Goal: Information Seeking & Learning: Learn about a topic

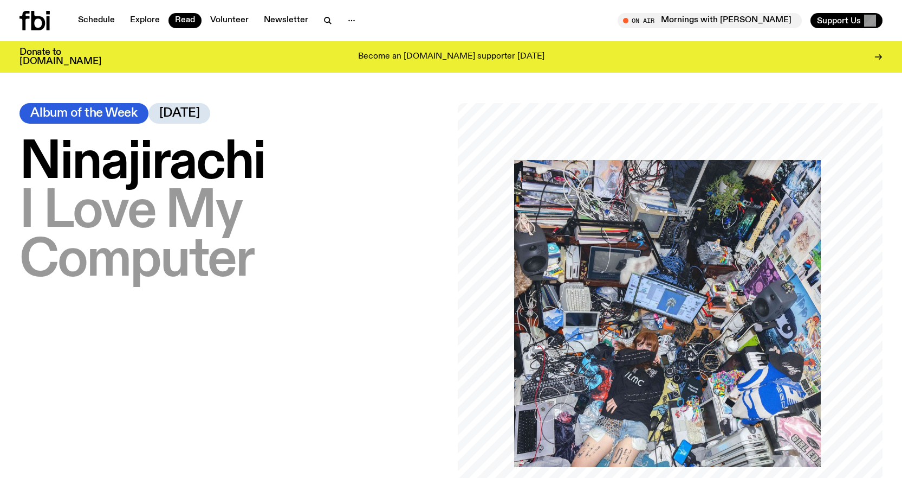
click at [264, 172] on h1 "[PERSON_NAME] – I Love My Computer" at bounding box center [232, 212] width 425 height 146
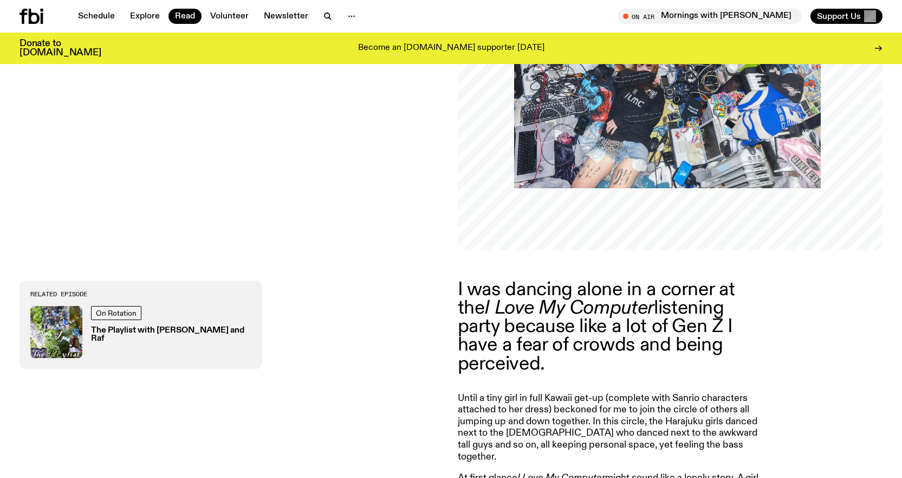
scroll to position [430, 0]
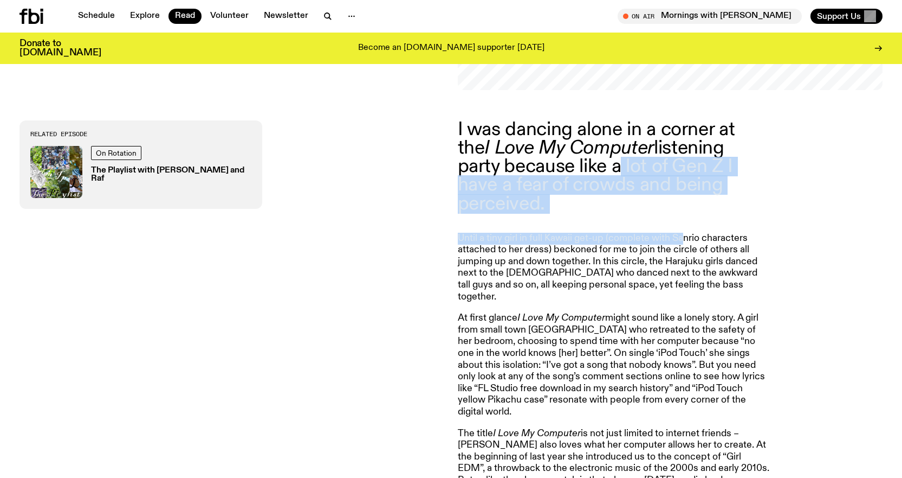
drag, startPoint x: 627, startPoint y: 161, endPoint x: 693, endPoint y: 257, distance: 116.7
click at [693, 255] on article "I was dancing alone in a corner at the I Love My Computer listening party becau…" at bounding box center [614, 418] width 312 height 596
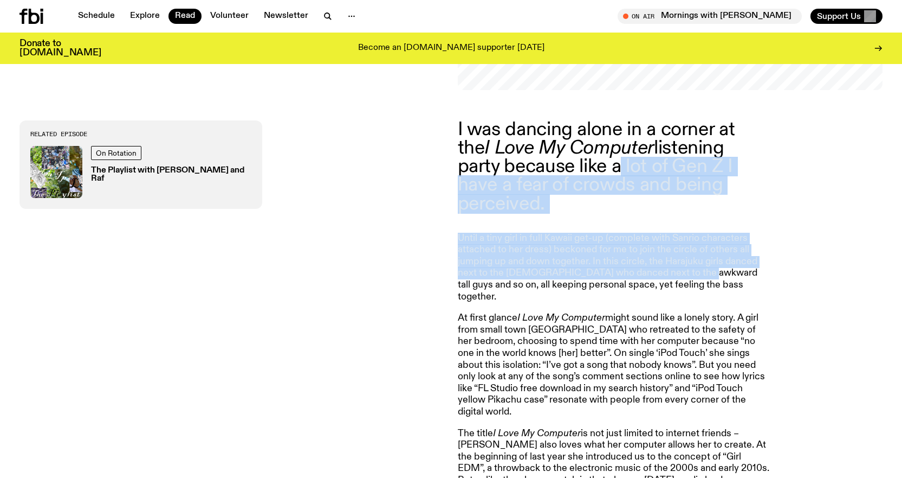
click at [692, 260] on p "Until a tiny girl in full Kawaii get-up (complete with Sanrio characters attach…" at bounding box center [614, 268] width 312 height 70
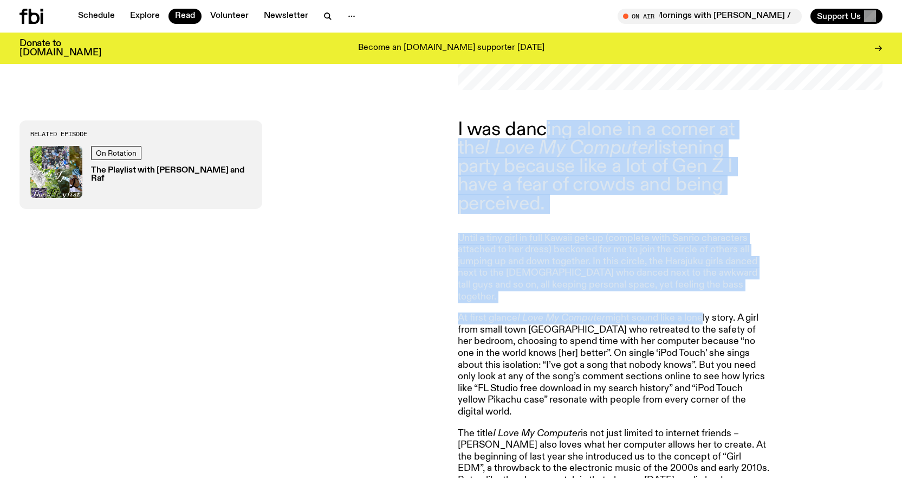
drag, startPoint x: 701, startPoint y: 283, endPoint x: 533, endPoint y: 121, distance: 233.4
click at [542, 131] on article "I was dancing alone in a corner at the I Love My Computer listening party becau…" at bounding box center [614, 418] width 312 height 596
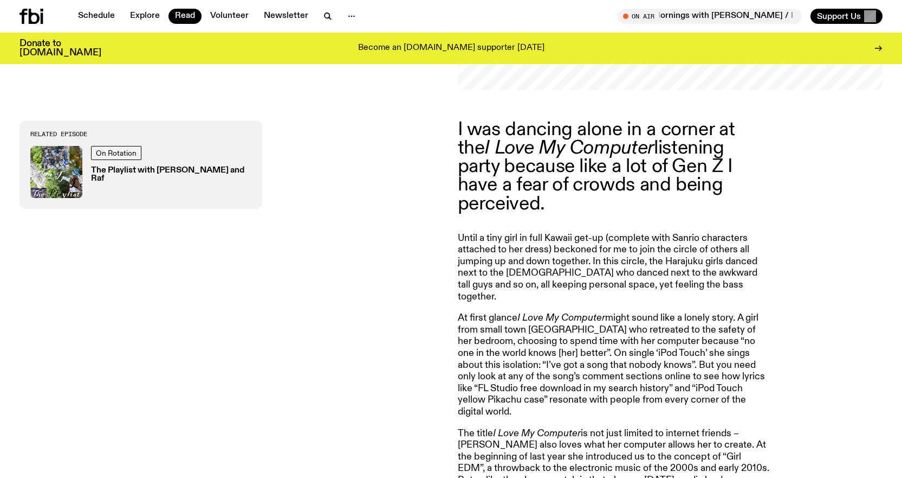
click at [533, 120] on p "I was dancing alone in a corner at the I Love My Computer listening party becau…" at bounding box center [614, 166] width 312 height 93
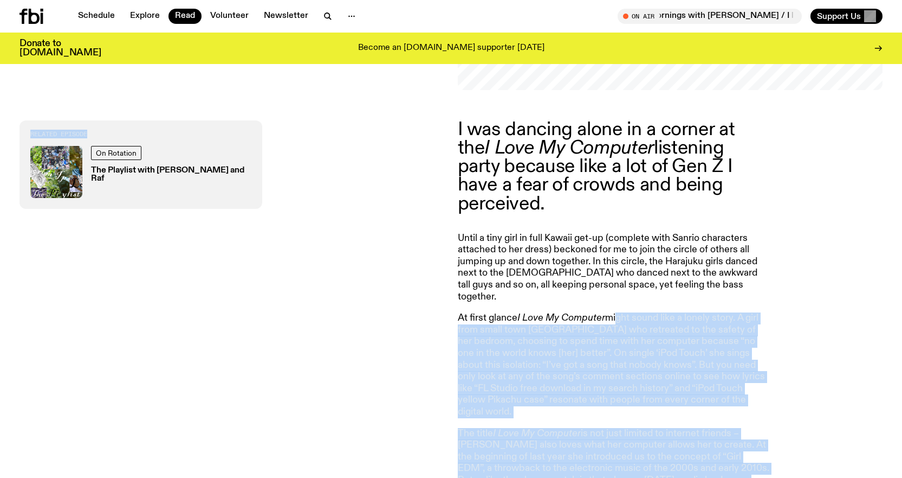
drag, startPoint x: 441, startPoint y: 114, endPoint x: 618, endPoint y: 273, distance: 237.6
click at [618, 273] on div "I was dancing alone in a corner at the I Love My Computer listening party becau…" at bounding box center [451, 418] width 902 height 657
click at [618, 273] on article "I was dancing alone in a corner at the I Love My Computer listening party becau…" at bounding box center [614, 418] width 312 height 596
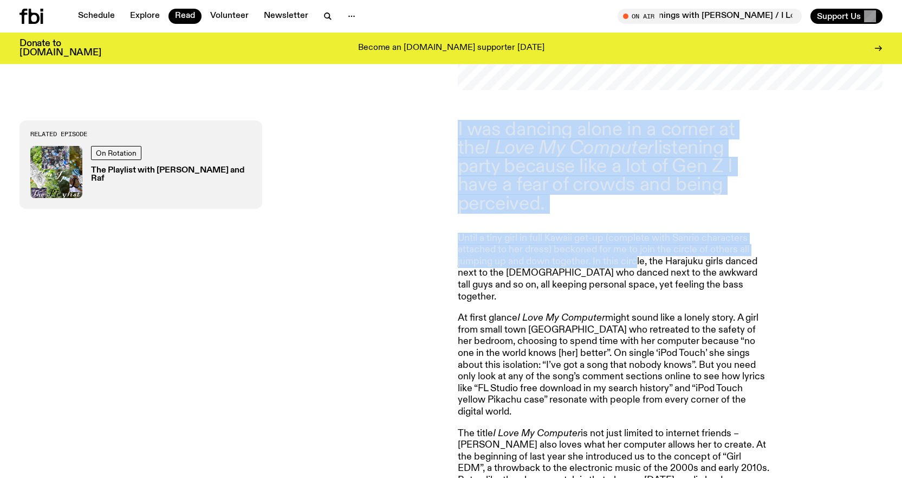
drag, startPoint x: 635, startPoint y: 236, endPoint x: 455, endPoint y: 103, distance: 223.6
click at [455, 103] on div "I was dancing alone in a corner at the I Love My Computer listening party becau…" at bounding box center [451, 418] width 902 height 657
click at [454, 114] on div "I was dancing alone in a corner at the I Love My Computer listening party becau…" at bounding box center [451, 418] width 902 height 657
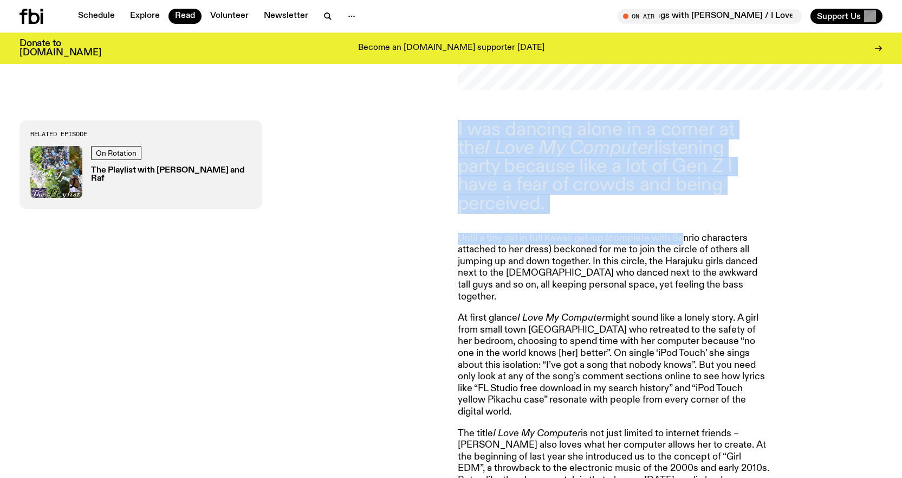
drag, startPoint x: 454, startPoint y: 123, endPoint x: 683, endPoint y: 220, distance: 248.7
click at [683, 220] on div "I was dancing alone in a corner at the I Love My Computer listening party becau…" at bounding box center [451, 418] width 902 height 657
click at [683, 233] on p "Until a tiny girl in full Kawaii get-up (complete with Sanrio characters attach…" at bounding box center [614, 268] width 312 height 70
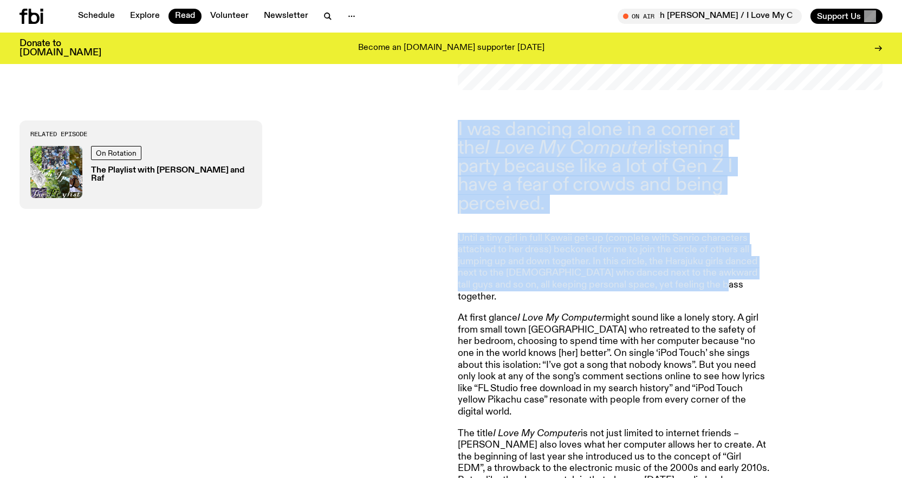
drag, startPoint x: 719, startPoint y: 265, endPoint x: 459, endPoint y: 120, distance: 298.2
click at [459, 120] on article "I was dancing alone in a corner at the I Love My Computer listening party becau…" at bounding box center [614, 418] width 312 height 596
click at [465, 124] on p "I was dancing alone in a corner at the I Love My Computer listening party becau…" at bounding box center [614, 166] width 312 height 93
click at [493, 155] on em "I Love My Computer" at bounding box center [570, 148] width 170 height 20
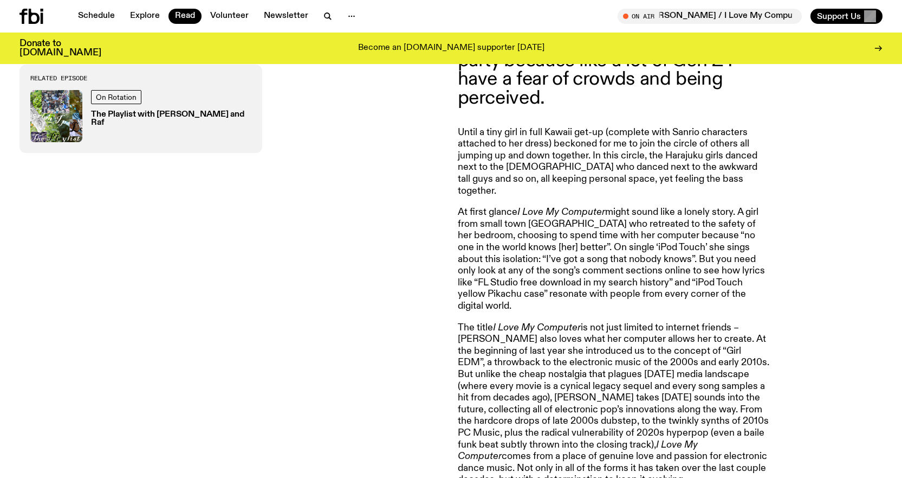
scroll to position [538, 0]
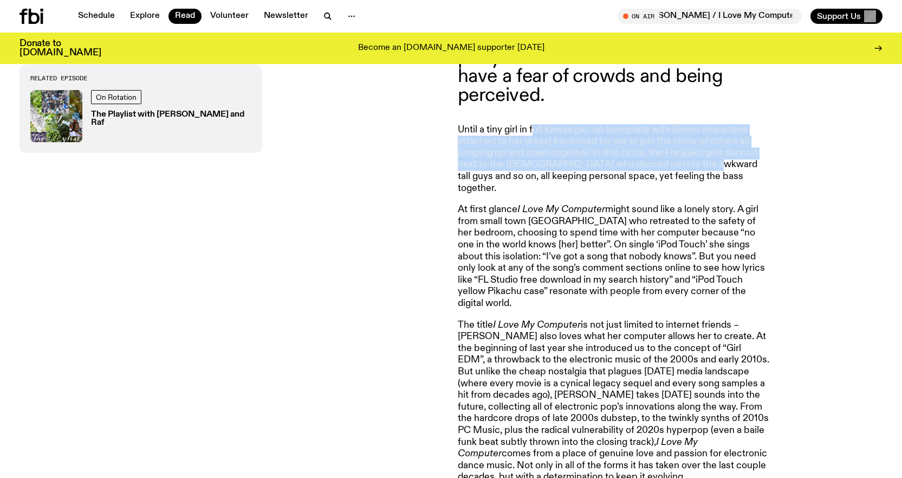
drag, startPoint x: 535, startPoint y: 97, endPoint x: 699, endPoint y: 147, distance: 171.6
click at [698, 145] on article "I was dancing alone in a corner at the I Love My Computer listening party becau…" at bounding box center [614, 310] width 312 height 596
click at [699, 147] on p "Until a tiny girl in full Kawaii get-up (complete with Sanrio characters attach…" at bounding box center [614, 159] width 312 height 70
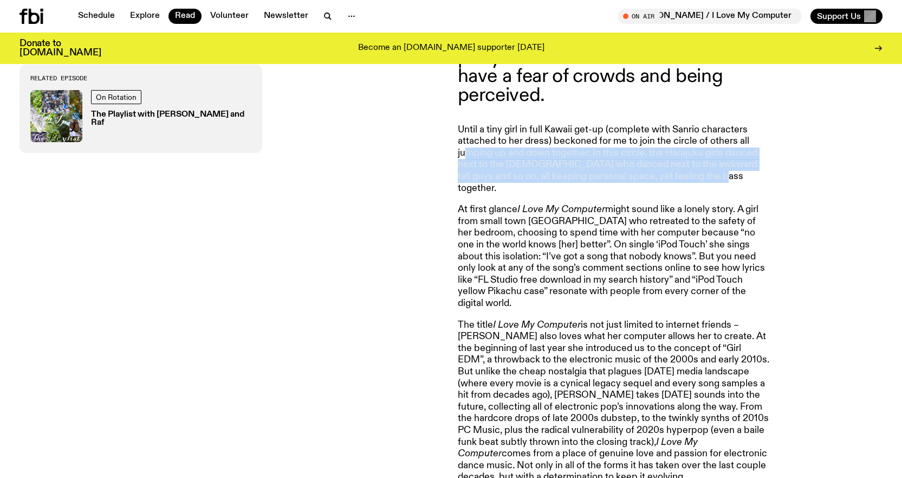
drag, startPoint x: 722, startPoint y: 154, endPoint x: 469, endPoint y: 130, distance: 254.3
click at [469, 130] on p "Until a tiny girl in full Kawaii get-up (complete with Sanrio characters attach…" at bounding box center [614, 159] width 312 height 70
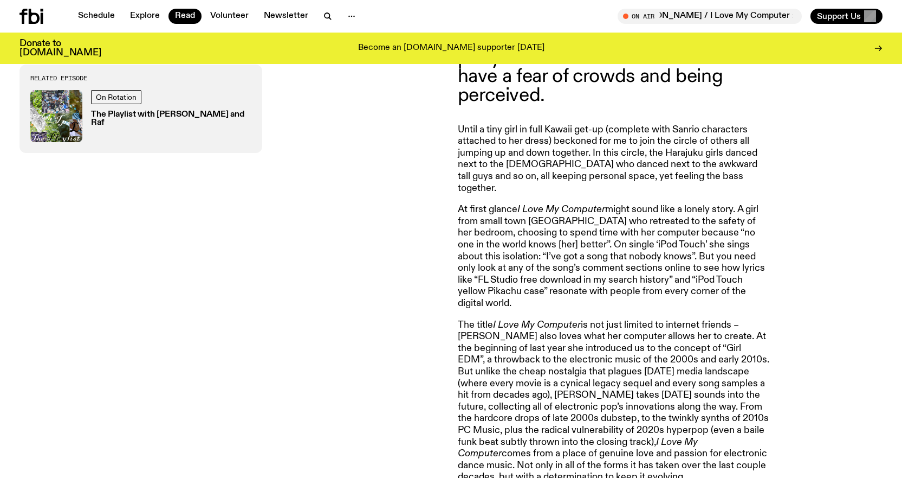
click at [449, 102] on div "I was dancing alone in a corner at the I Love My Computer listening party becau…" at bounding box center [451, 310] width 902 height 657
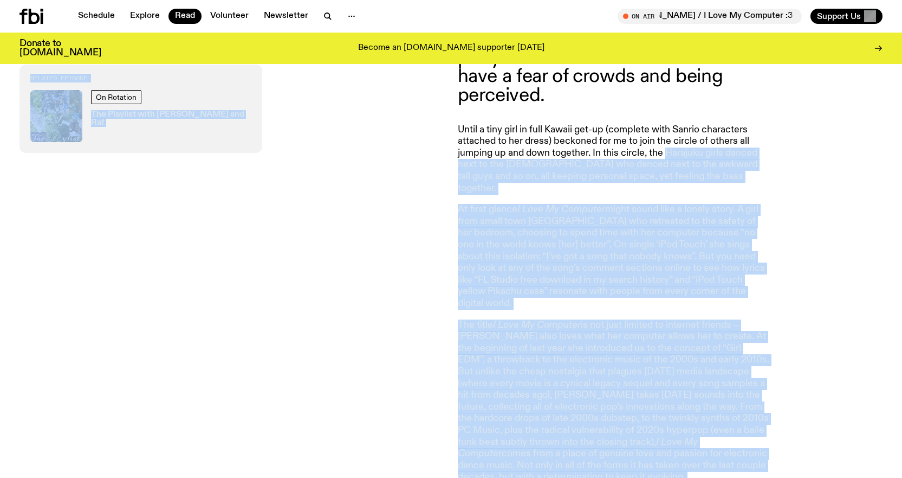
drag, startPoint x: 449, startPoint y: 102, endPoint x: 671, endPoint y: 124, distance: 222.7
click at [671, 124] on div "I was dancing alone in a corner at the I Love My Computer listening party becau…" at bounding box center [451, 310] width 902 height 657
click at [671, 124] on p "Until a tiny girl in full Kawaii get-up (complete with Sanrio characters attach…" at bounding box center [614, 159] width 312 height 70
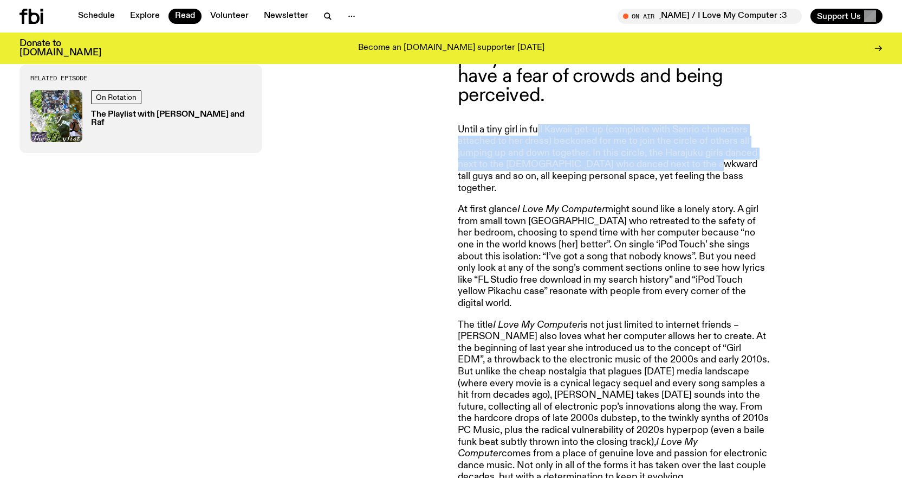
drag, startPoint x: 537, startPoint y: 110, endPoint x: 696, endPoint y: 151, distance: 164.6
click at [696, 151] on p "Until a tiny girl in full Kawaii get-up (complete with Sanrio characters attach…" at bounding box center [614, 159] width 312 height 70
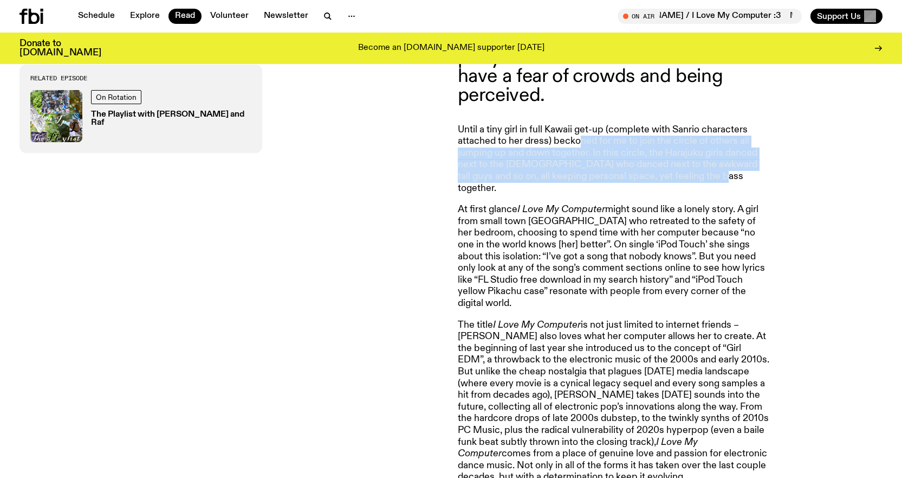
drag, startPoint x: 700, startPoint y: 164, endPoint x: 582, endPoint y: 125, distance: 123.7
click at [582, 125] on p "Until a tiny girl in full Kawaii get-up (complete with Sanrio characters attach…" at bounding box center [614, 159] width 312 height 70
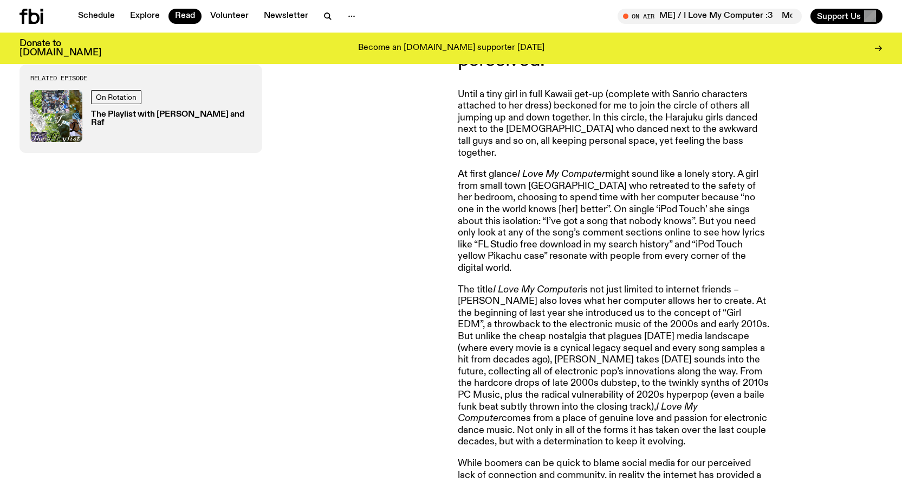
scroll to position [592, 0]
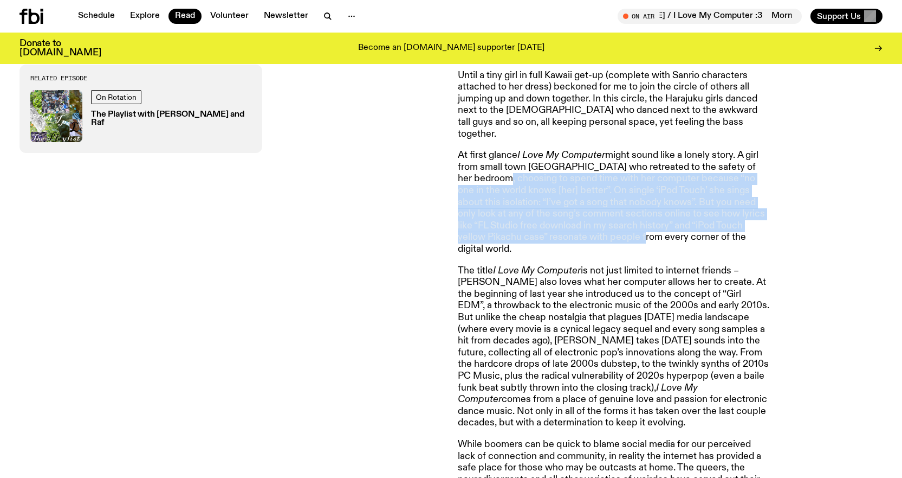
drag, startPoint x: 507, startPoint y: 146, endPoint x: 625, endPoint y: 211, distance: 134.1
click at [625, 211] on p "At first glance I Love My Computer might sound like a lonely story. A girl from…" at bounding box center [614, 202] width 312 height 105
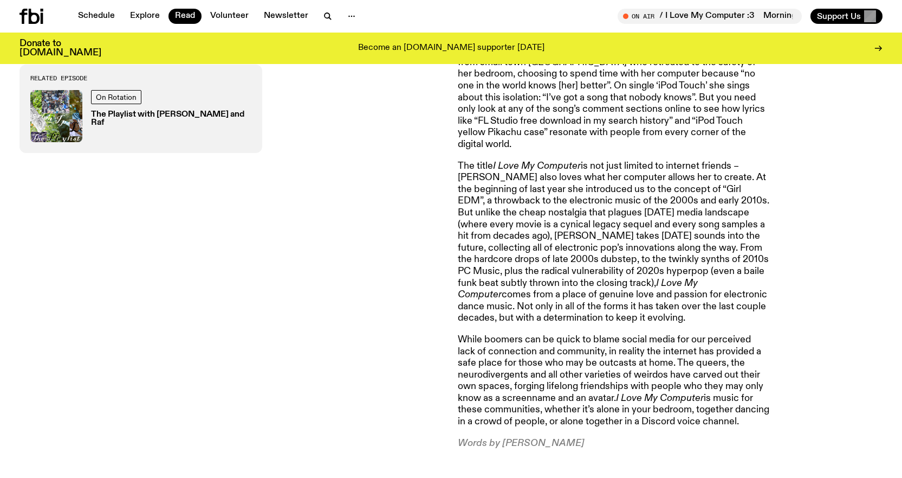
scroll to position [701, 0]
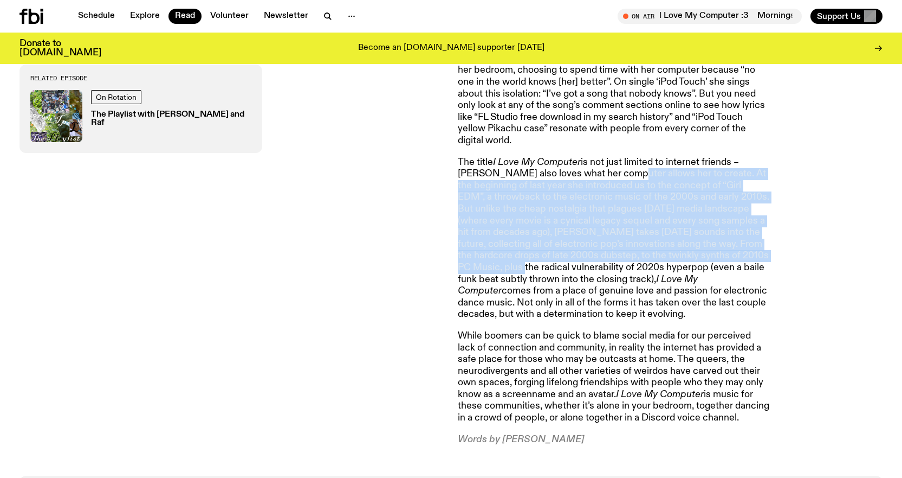
click at [765, 218] on p "The title I Love My Computer is not just limited to internet friends – [PERSON_…" at bounding box center [614, 239] width 312 height 164
click at [751, 219] on p "The title I Love My Computer is not just limited to internet friends – [PERSON_…" at bounding box center [614, 239] width 312 height 164
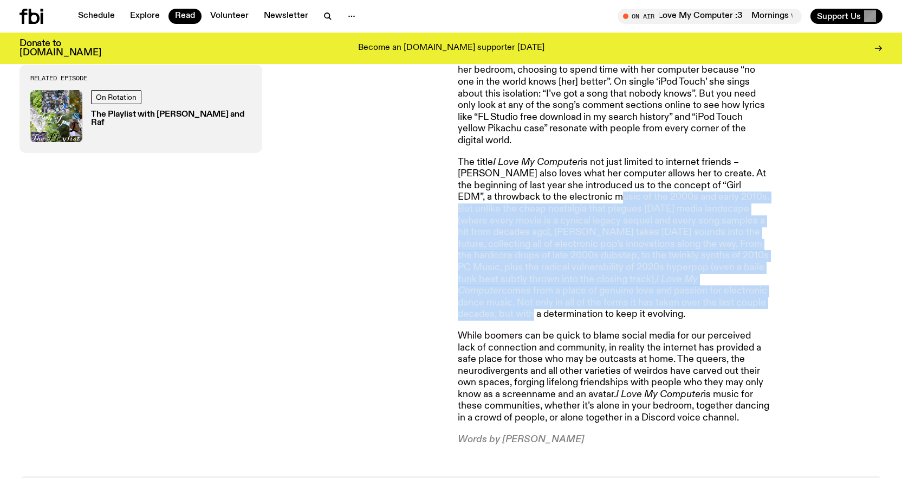
drag, startPoint x: 705, startPoint y: 256, endPoint x: 558, endPoint y: 154, distance: 178.3
click at [558, 157] on p "The title I Love My Computer is not just limited to internet friends – [PERSON_…" at bounding box center [614, 239] width 312 height 164
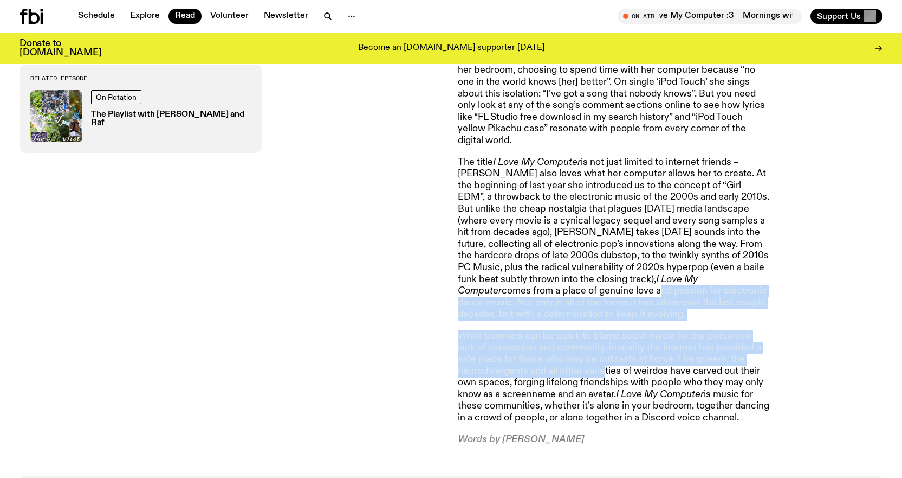
drag, startPoint x: 514, startPoint y: 254, endPoint x: 604, endPoint y: 333, distance: 119.8
click at [604, 333] on article "I was dancing alone in a corner at the I Love My Computer listening party becau…" at bounding box center [614, 147] width 312 height 596
click at [604, 333] on p "While boomers can be quick to blame social media for our perceived lack of conn…" at bounding box center [614, 377] width 312 height 94
drag, startPoint x: 649, startPoint y: 387, endPoint x: 544, endPoint y: 316, distance: 126.9
click at [544, 316] on article "I was dancing alone in a corner at the I Love My Computer listening party becau…" at bounding box center [614, 147] width 312 height 596
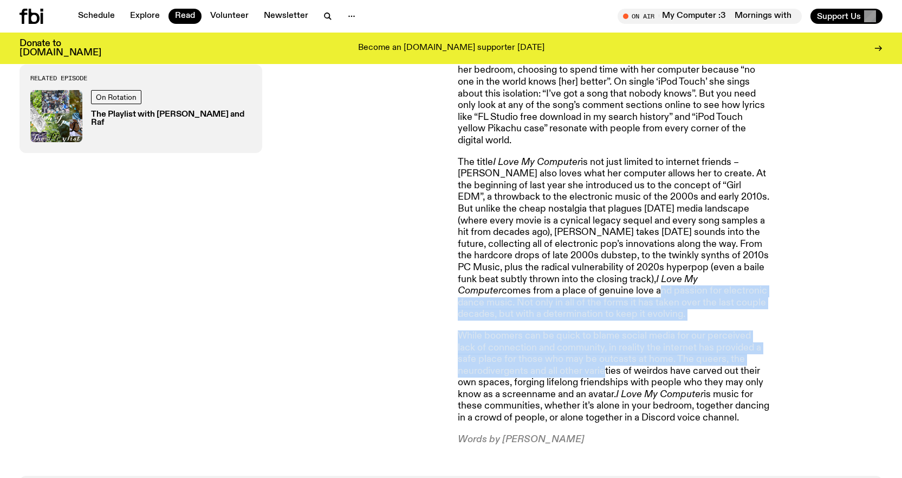
click at [507, 331] on p "While boomers can be quick to blame social media for our perceived lack of conn…" at bounding box center [614, 377] width 312 height 94
drag, startPoint x: 502, startPoint y: 398, endPoint x: 571, endPoint y: 397, distance: 69.4
click at [571, 434] on p "Words by [PERSON_NAME]" at bounding box center [614, 440] width 312 height 12
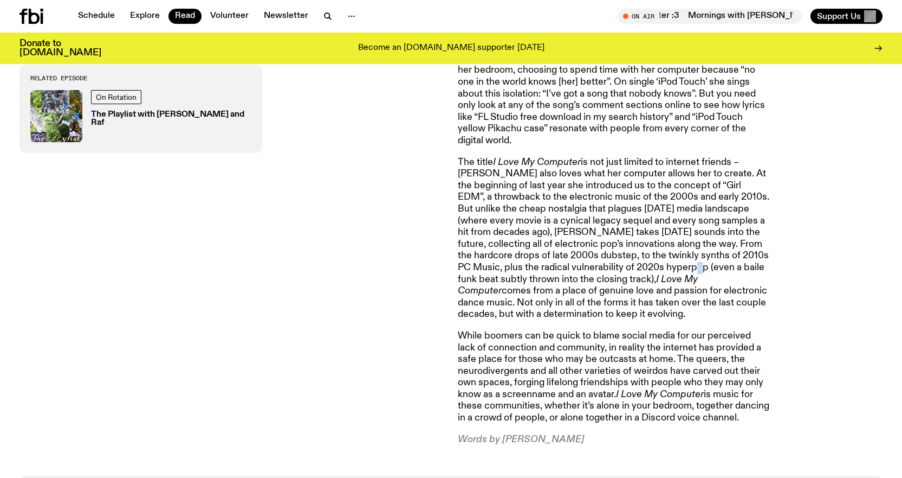
click at [633, 220] on p "The title I Love My Computer is not just limited to internet friends – [PERSON_…" at bounding box center [614, 239] width 312 height 164
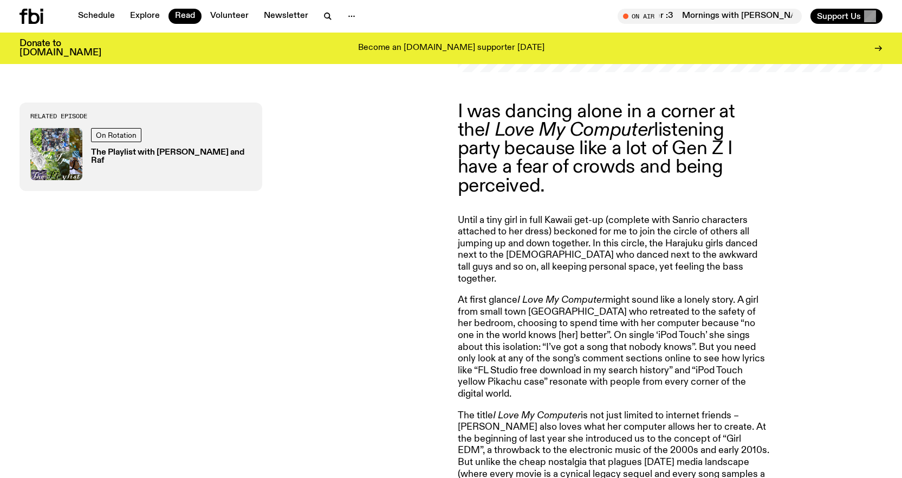
scroll to position [430, 0]
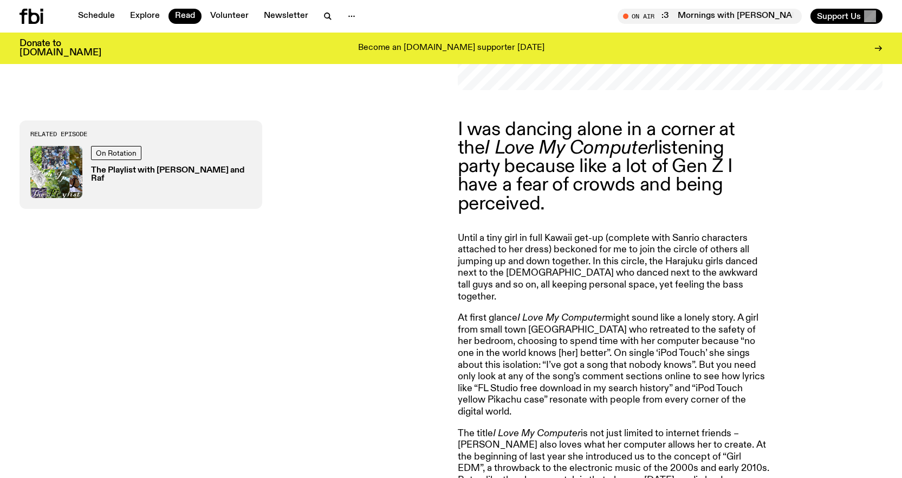
click at [618, 312] on p "At first glance I Love My Computer might sound like a lonely story. A girl from…" at bounding box center [614, 364] width 312 height 105
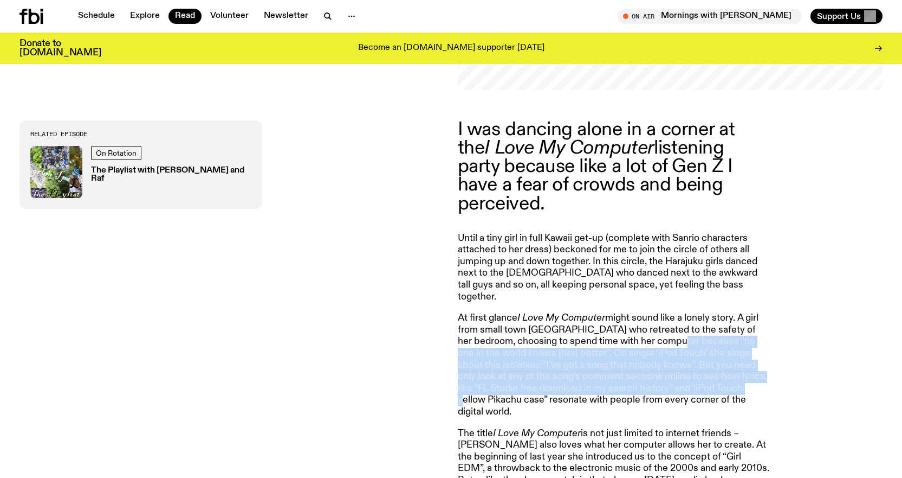
drag, startPoint x: 682, startPoint y: 316, endPoint x: 727, endPoint y: 360, distance: 62.9
click at [727, 360] on p "At first glance I Love My Computer might sound like a lonely story. A girl from…" at bounding box center [614, 364] width 312 height 105
drag, startPoint x: 733, startPoint y: 360, endPoint x: 595, endPoint y: 308, distance: 147.5
click at [595, 312] on p "At first glance I Love My Computer might sound like a lonely story. A girl from…" at bounding box center [614, 364] width 312 height 105
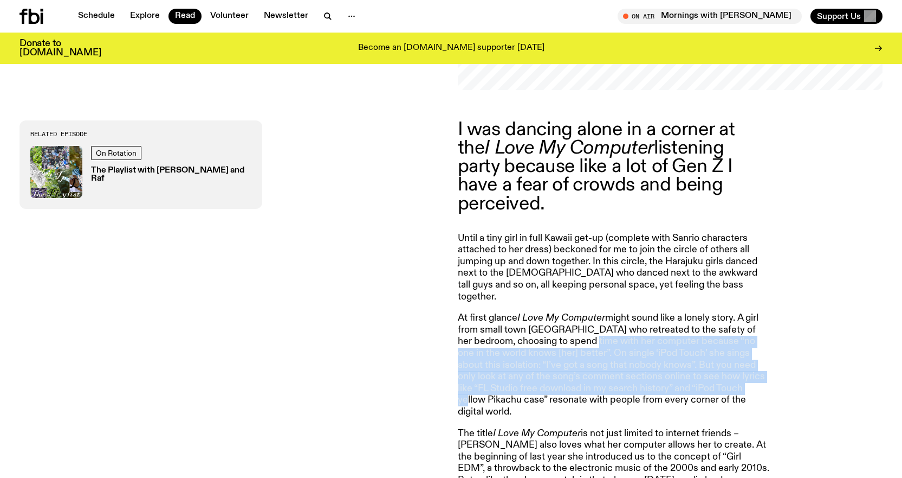
click at [595, 312] on p "At first glance I Love My Computer might sound like a lonely story. A girl from…" at bounding box center [614, 364] width 312 height 105
drag, startPoint x: 543, startPoint y: 308, endPoint x: 688, endPoint y: 365, distance: 155.8
click at [686, 364] on p "At first glance I Love My Computer might sound like a lonely story. A girl from…" at bounding box center [614, 364] width 312 height 105
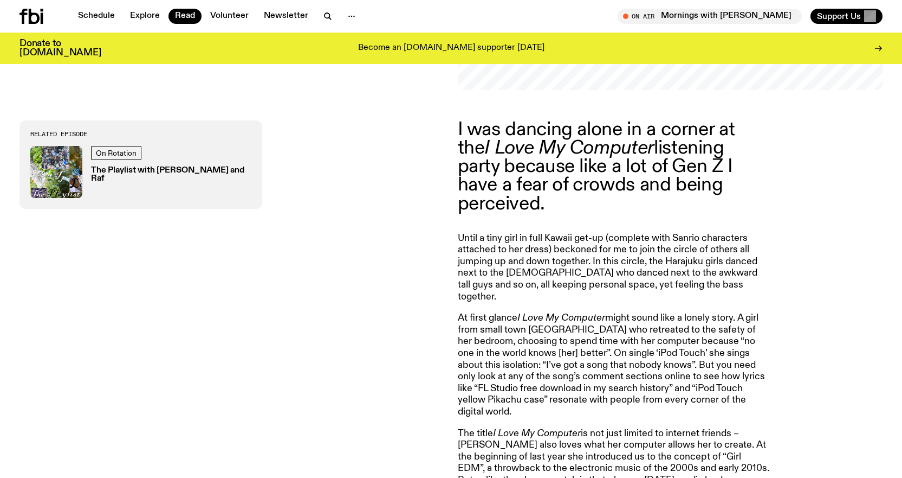
click at [688, 365] on p "At first glance I Love My Computer might sound like a lonely story. A girl from…" at bounding box center [614, 364] width 312 height 105
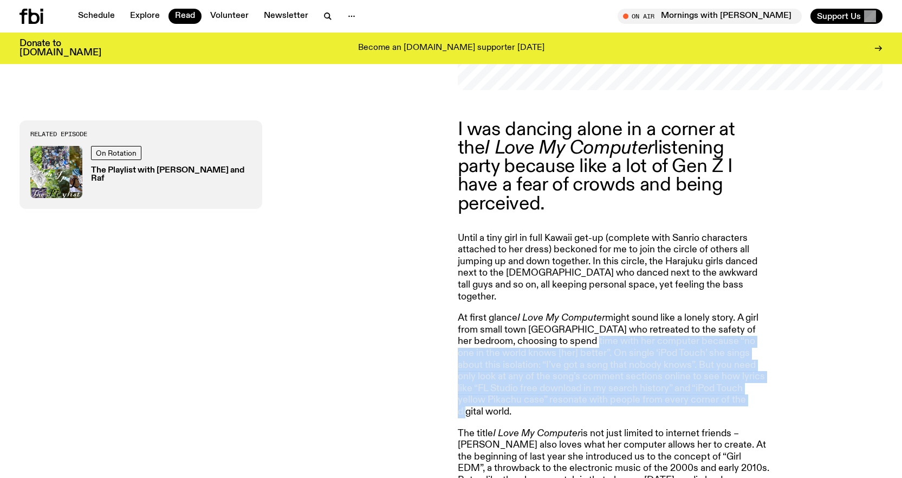
drag, startPoint x: 727, startPoint y: 365, endPoint x: 596, endPoint y: 311, distance: 142.2
click at [596, 312] on p "At first glance I Love My Computer might sound like a lonely story. A girl from…" at bounding box center [614, 364] width 312 height 105
